Goal: Find specific page/section: Find specific page/section

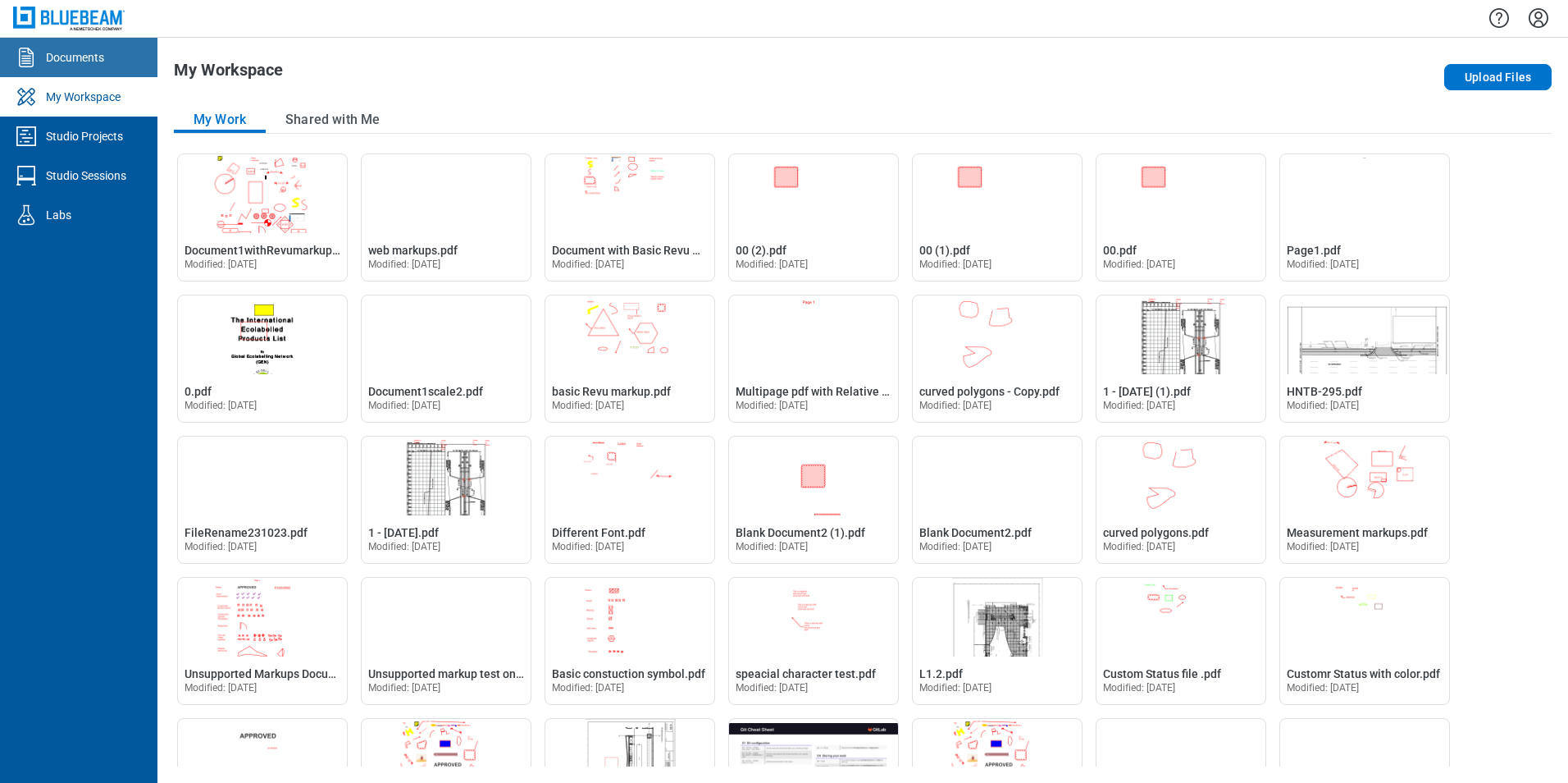
click at [91, 62] on div "Documents" at bounding box center [75, 58] width 58 height 17
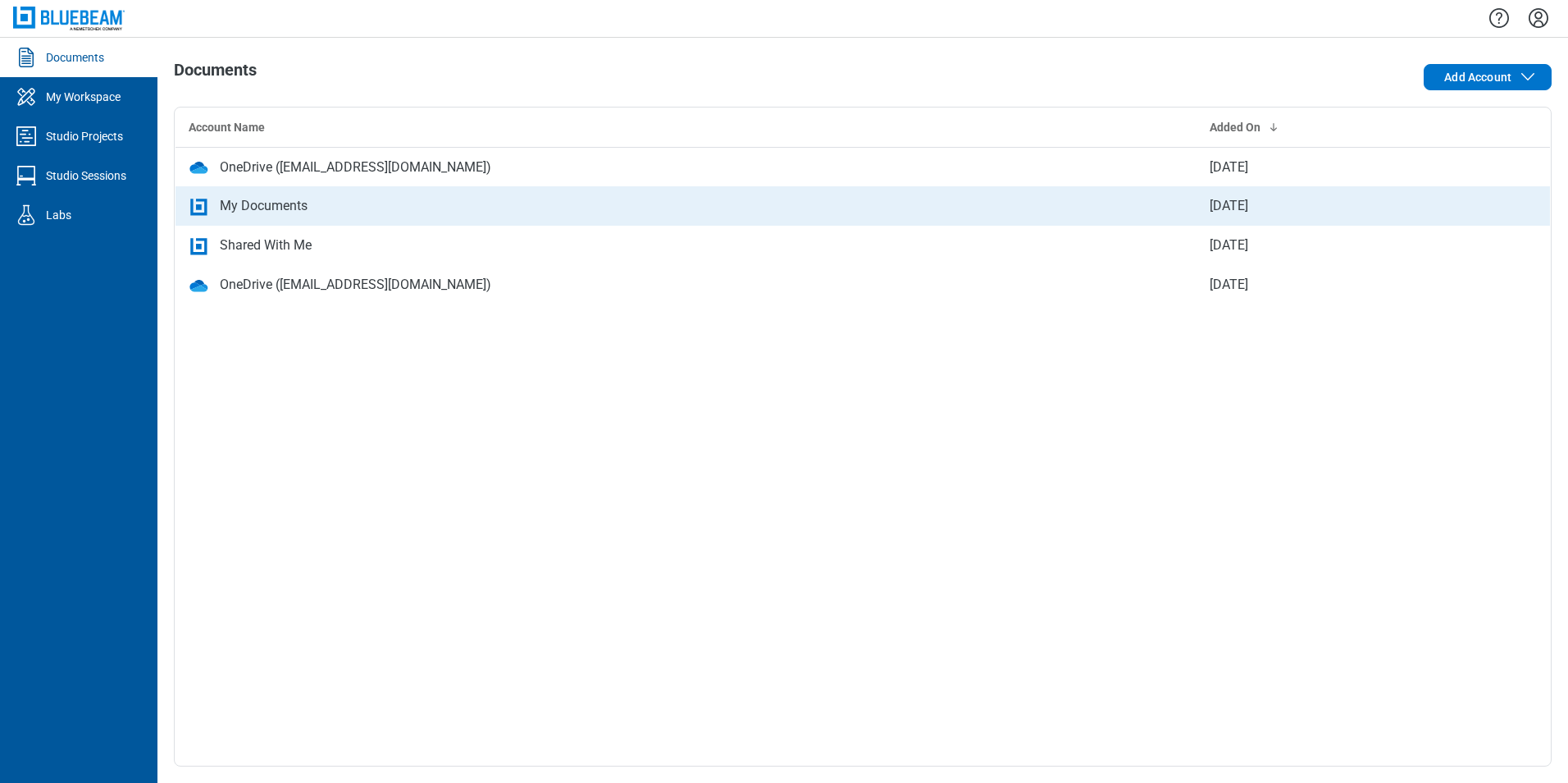
click at [262, 209] on div "My Documents" at bounding box center [264, 205] width 88 height 20
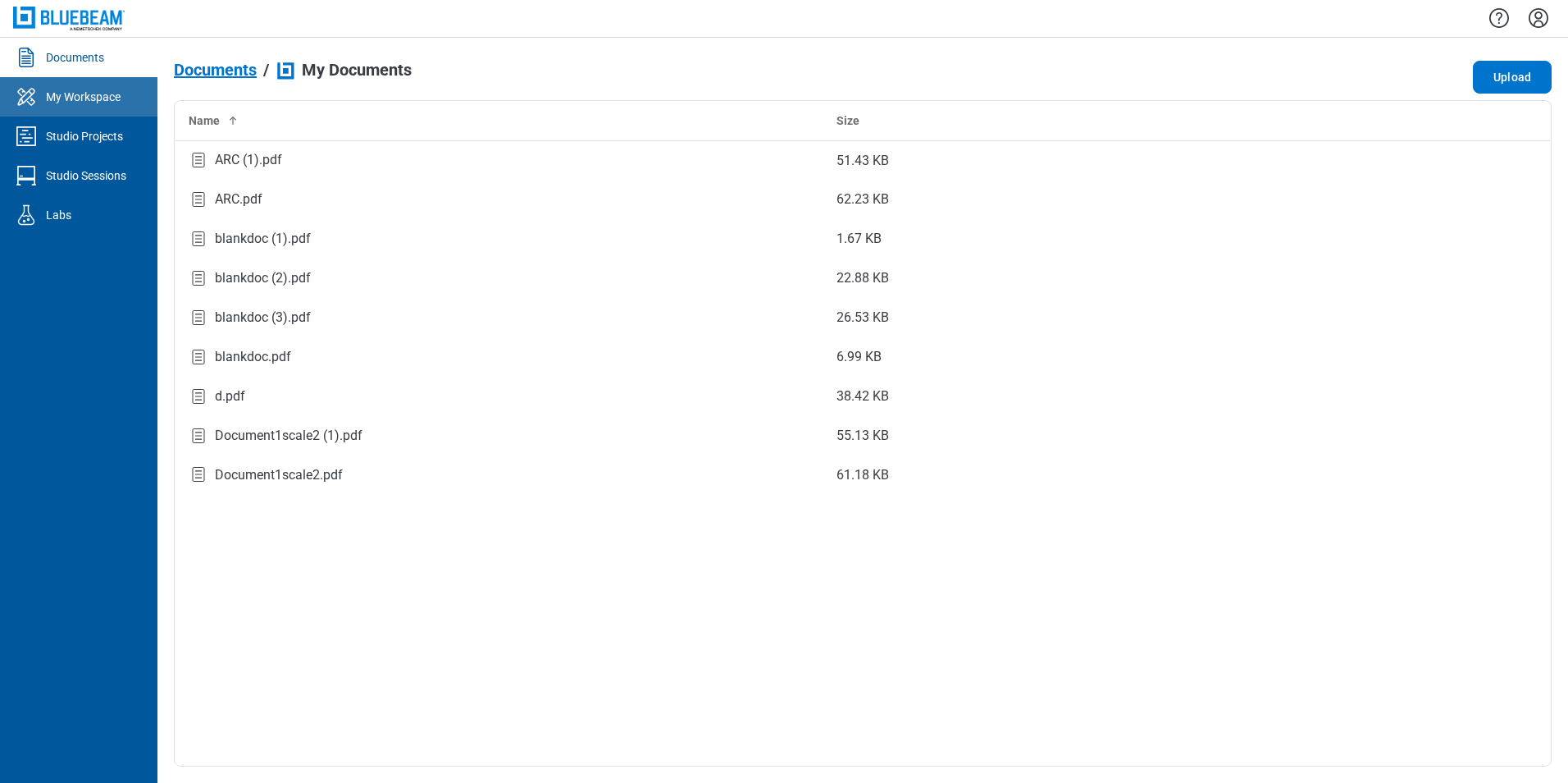
click at [89, 86] on link "My Workspace" at bounding box center [78, 97] width 157 height 39
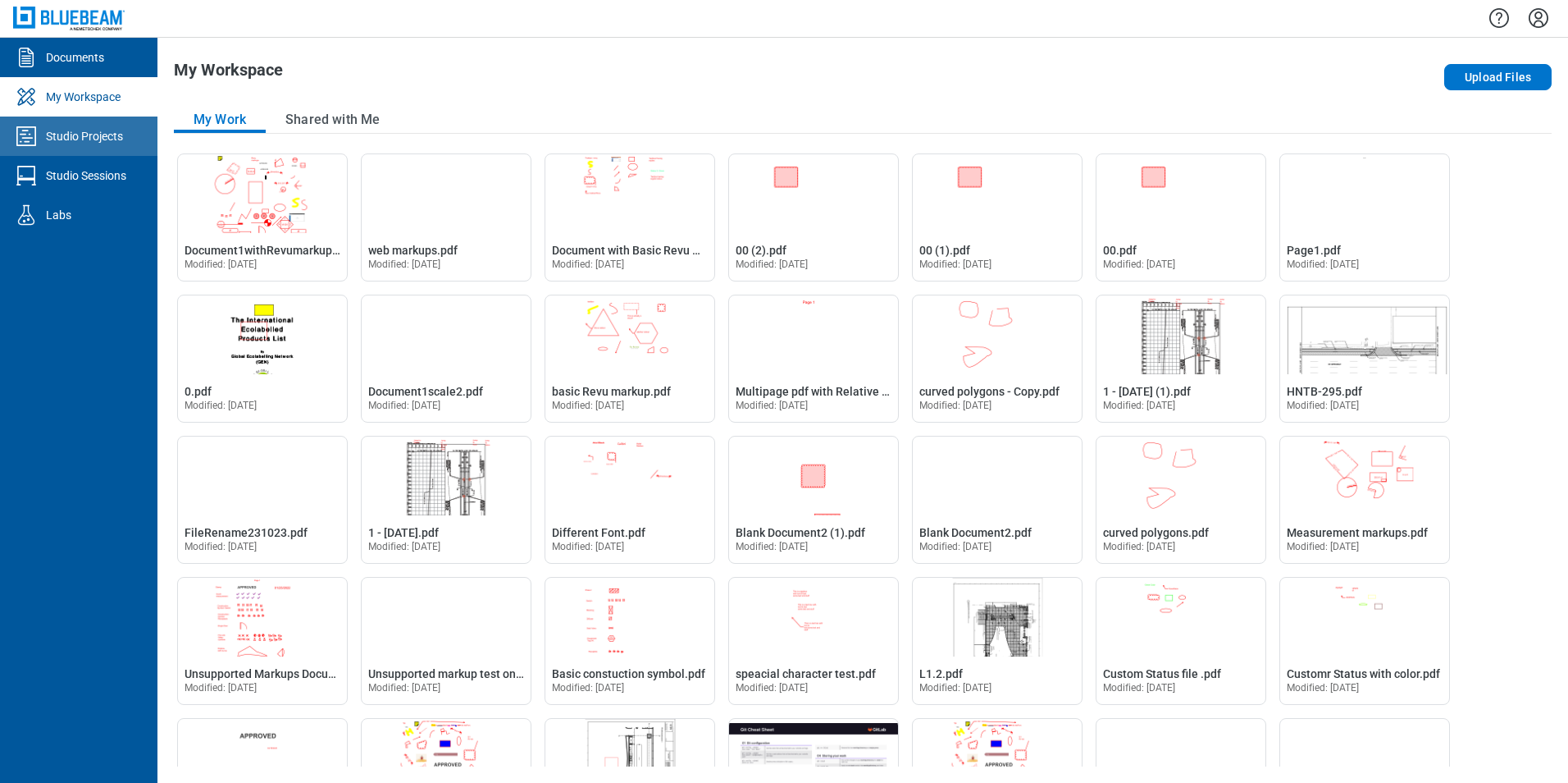
click at [100, 132] on div "Studio Projects" at bounding box center [84, 136] width 77 height 17
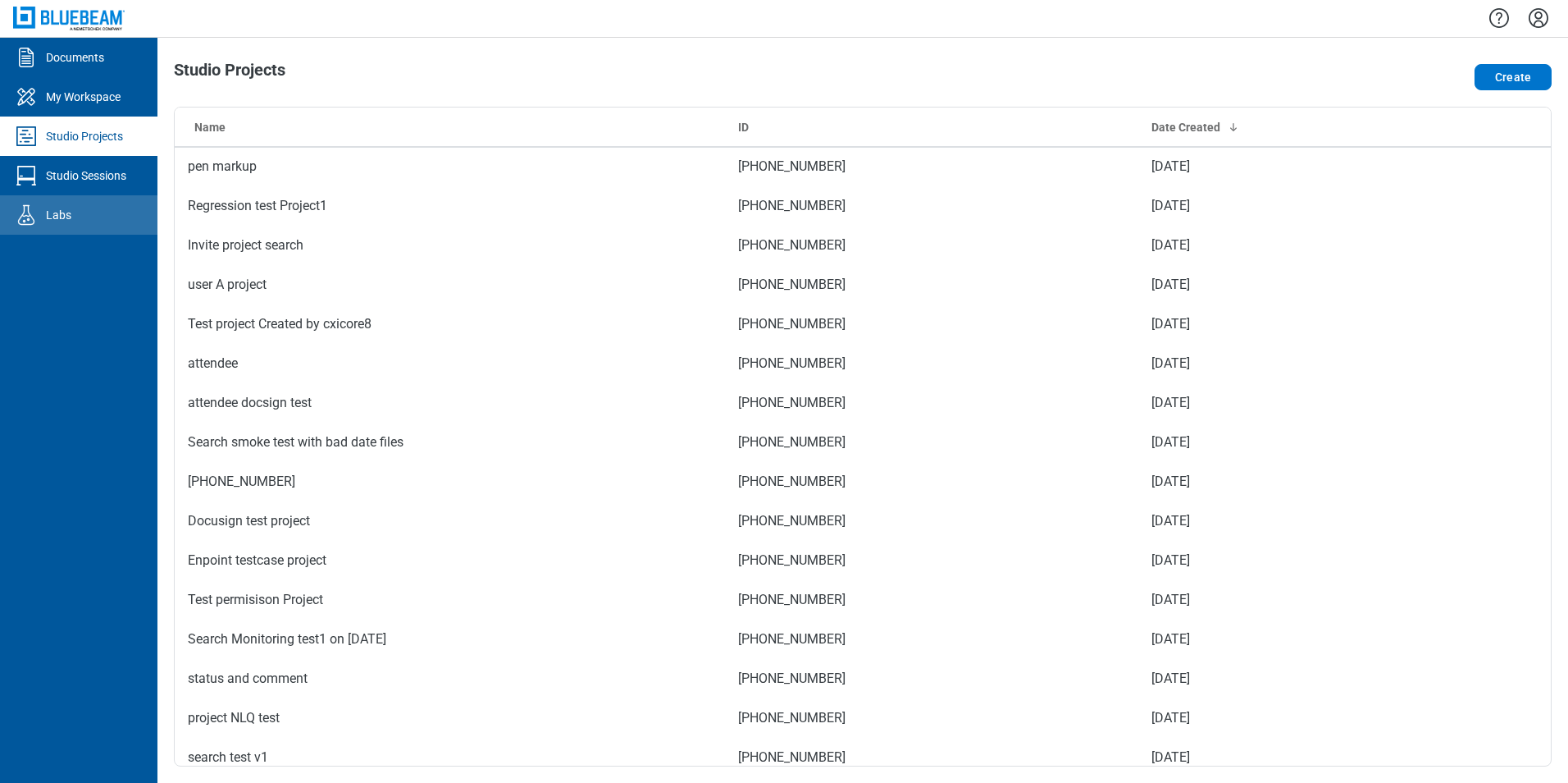
drag, startPoint x: 931, startPoint y: 16, endPoint x: 53, endPoint y: 218, distance: 900.9
click at [53, 218] on div "Labs" at bounding box center [58, 215] width 25 height 17
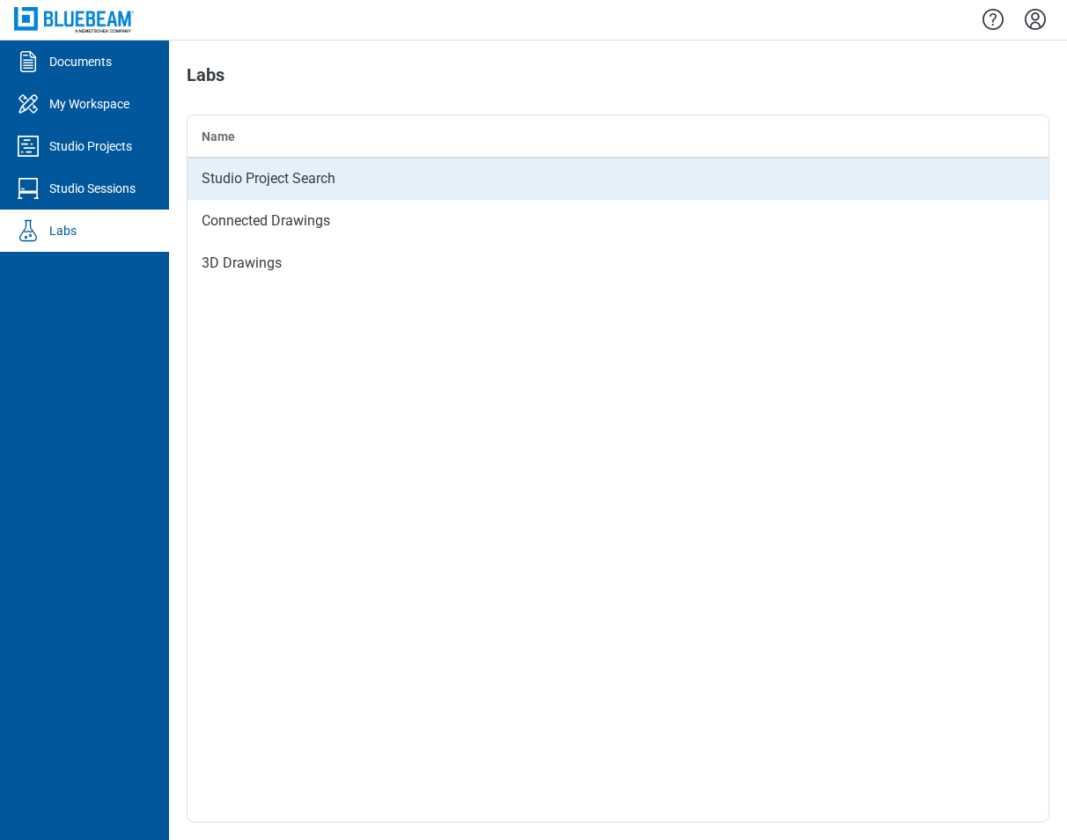
click at [308, 175] on td "Studio Project Search" at bounding box center [617, 179] width 861 height 42
